Goal: Task Accomplishment & Management: Manage account settings

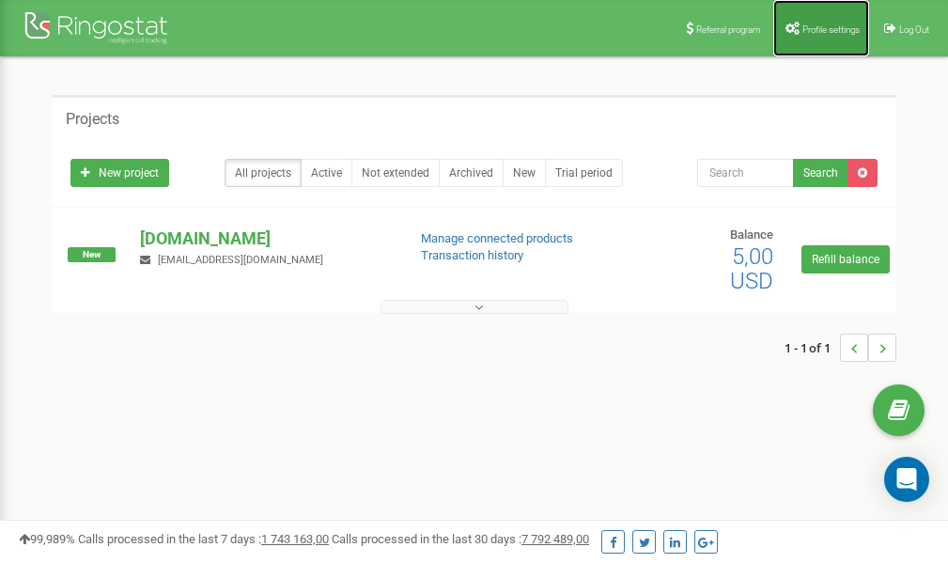
click at [827, 27] on span "Profile settings" at bounding box center [830, 29] width 57 height 10
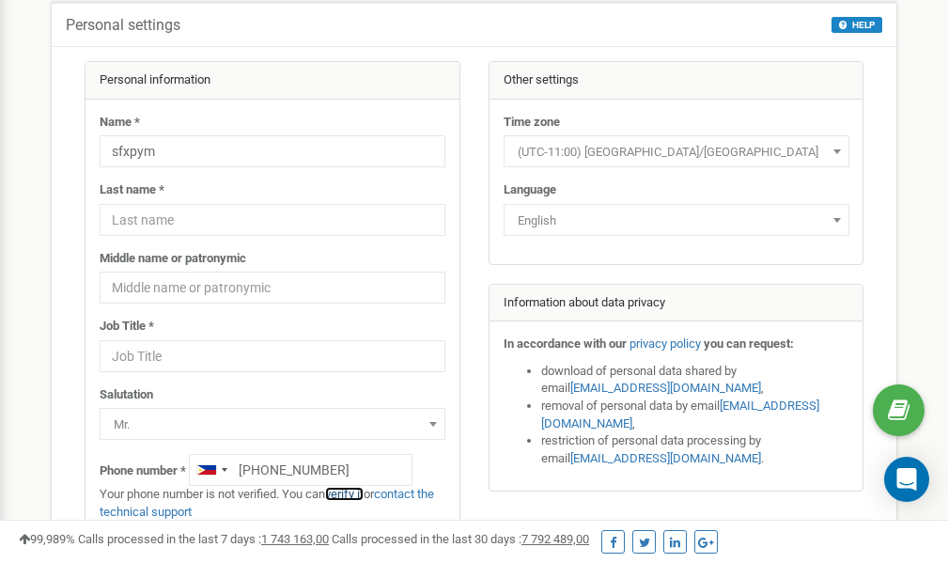
click at [353, 492] on link "verify it" at bounding box center [344, 494] width 39 height 14
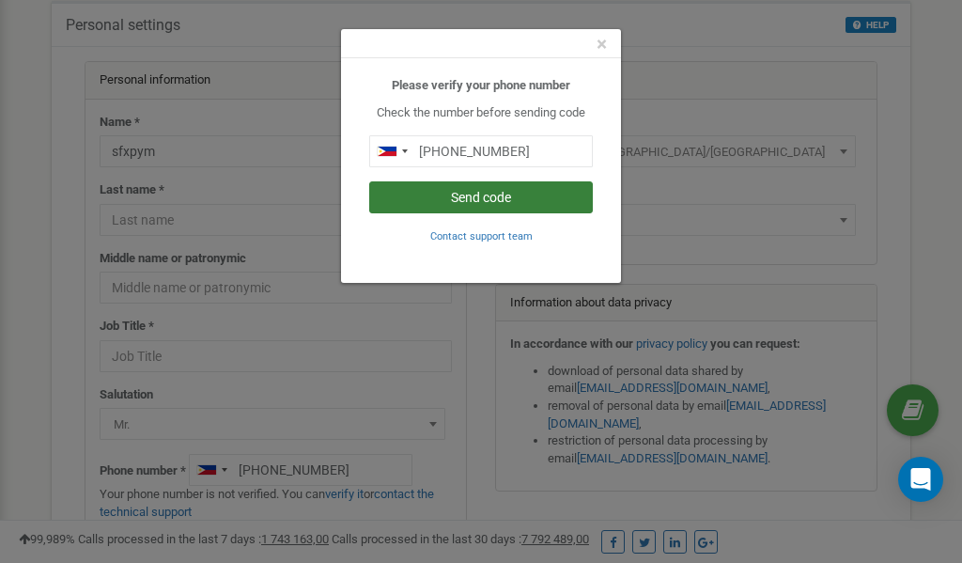
click at [516, 190] on button "Send code" at bounding box center [481, 197] width 224 height 32
